Goal: Information Seeking & Learning: Learn about a topic

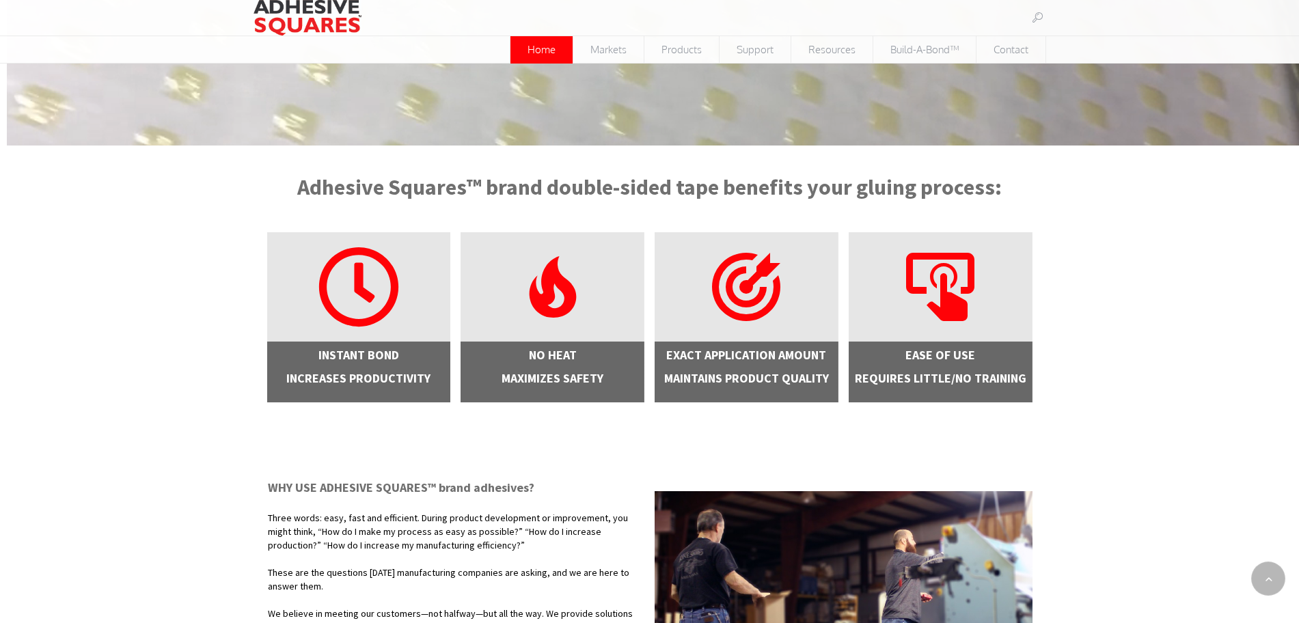
scroll to position [342, 0]
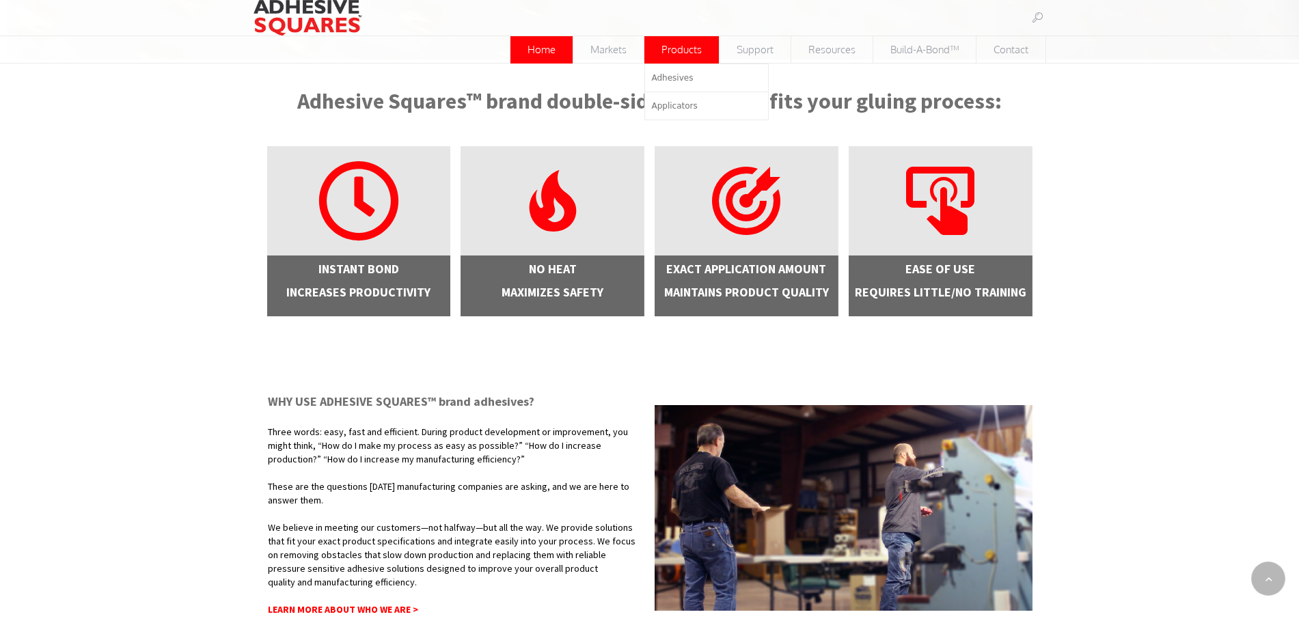
click at [654, 48] on span "Products" at bounding box center [681, 49] width 74 height 27
click at [658, 70] on link "Adhesives" at bounding box center [706, 77] width 123 height 27
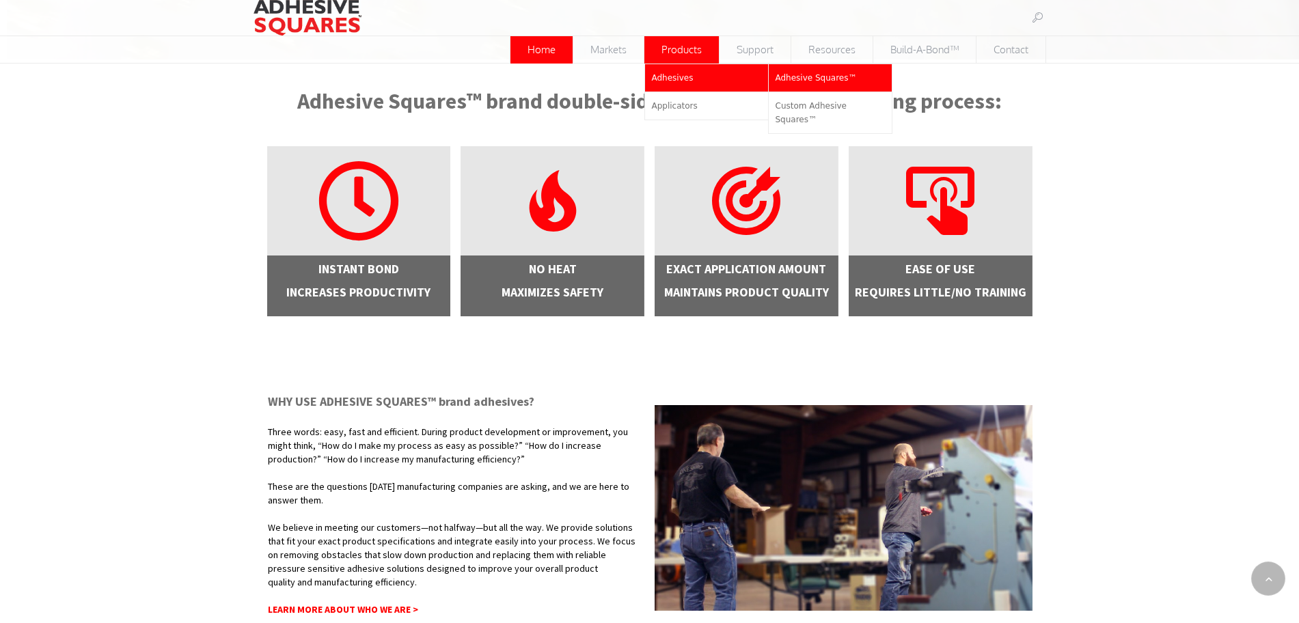
click at [804, 77] on span "Adhesive Squares™" at bounding box center [816, 78] width 81 height 10
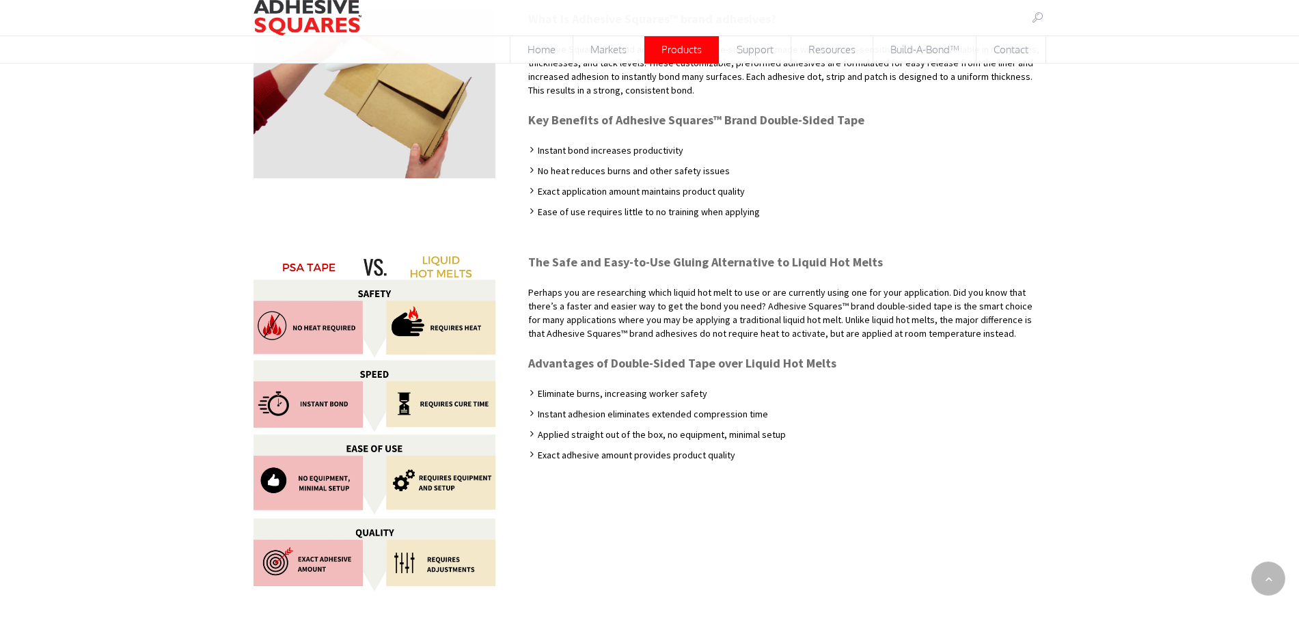
scroll to position [342, 0]
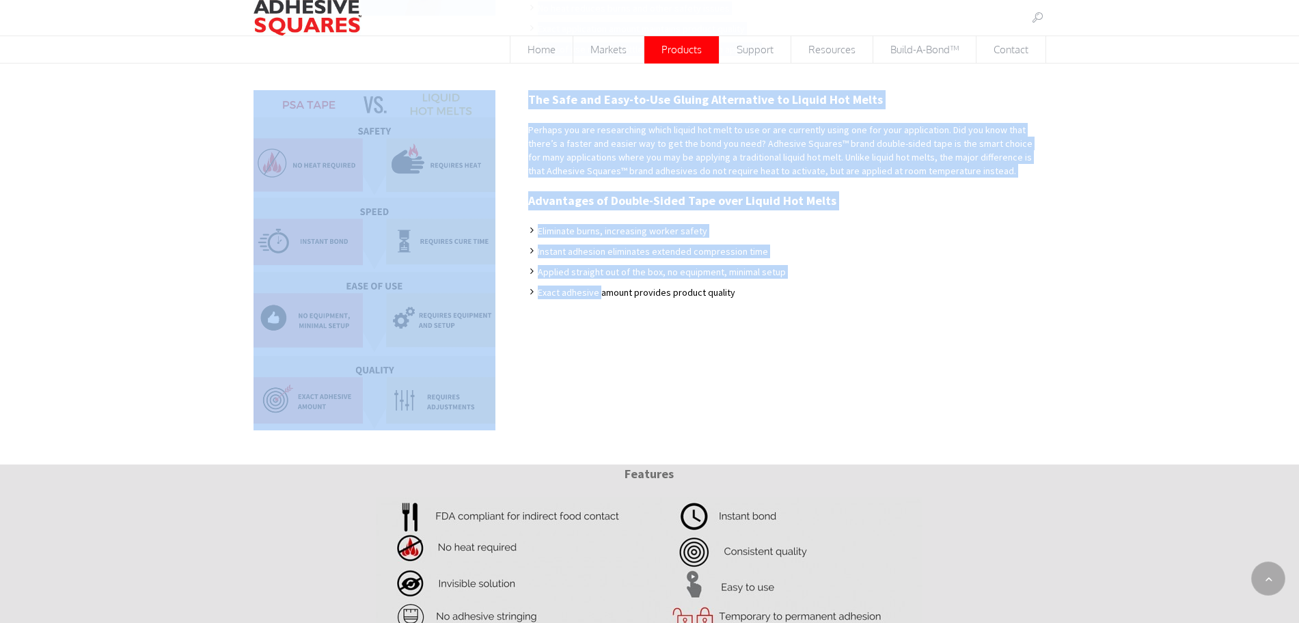
drag, startPoint x: 202, startPoint y: 86, endPoint x: 601, endPoint y: 353, distance: 479.7
click at [601, 353] on div "Adhesive Squares™ Brand Double-Sided Tape What is Adhesive Squares™ brand adhes…" at bounding box center [649, 379] width 1299 height 1175
click at [601, 355] on div "The Safe and Easy-to-Use Gluing Alternative to Liquid Hot Melts Perhaps you are…" at bounding box center [649, 260] width 825 height 340
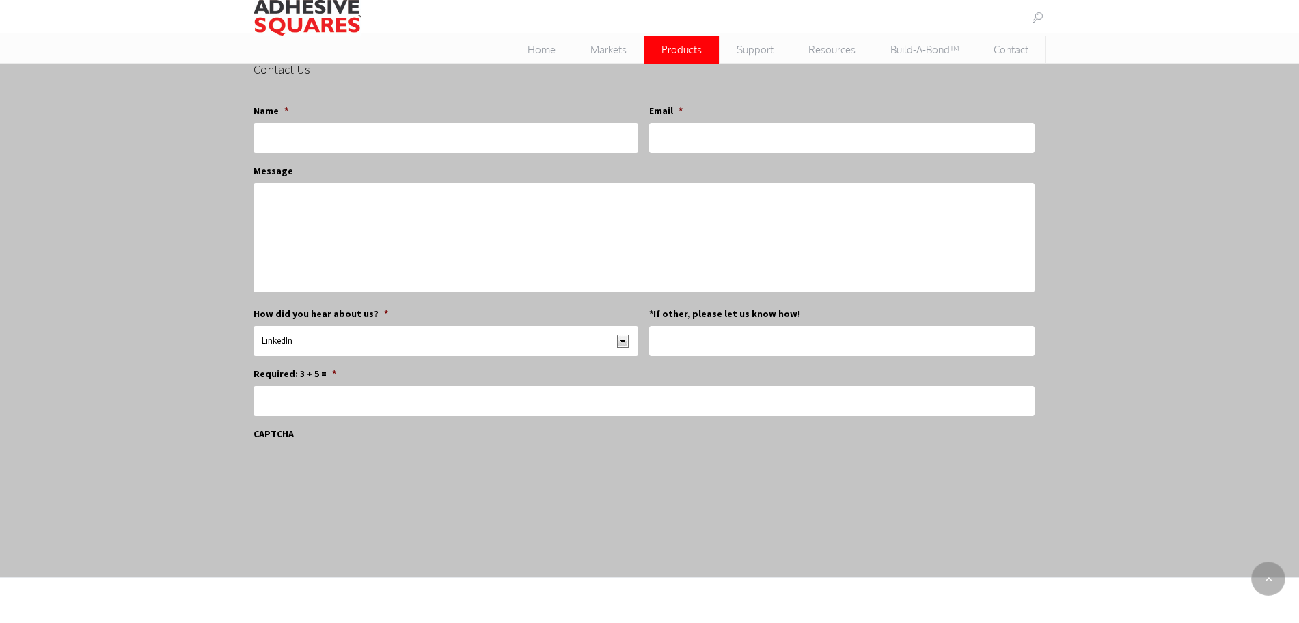
scroll to position [1589, 0]
